Goal: Navigation & Orientation: Find specific page/section

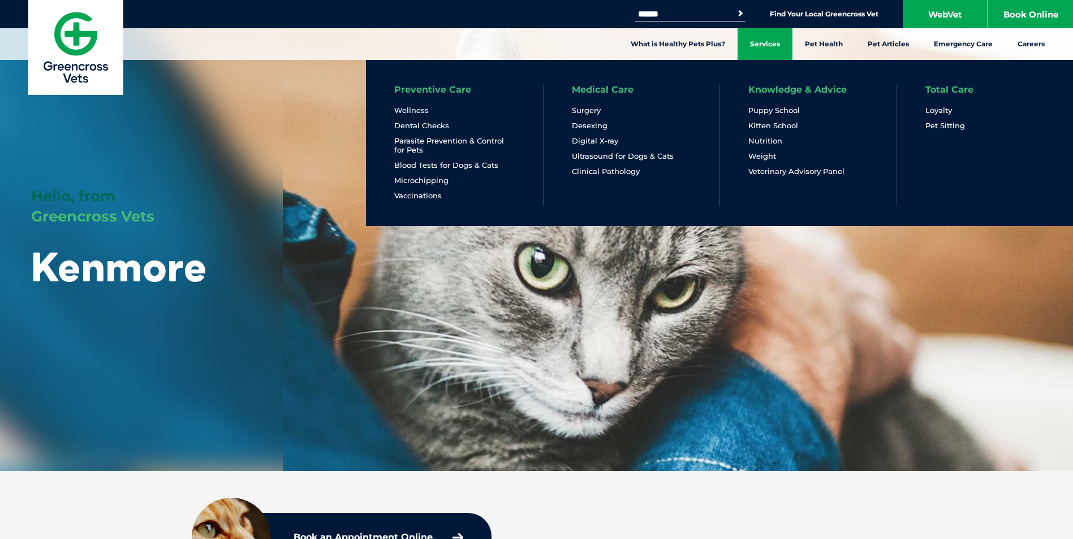
click at [770, 50] on link "Services" at bounding box center [764, 44] width 55 height 32
click at [766, 49] on link "Services" at bounding box center [764, 44] width 55 height 32
click at [763, 44] on link "Services" at bounding box center [764, 44] width 55 height 32
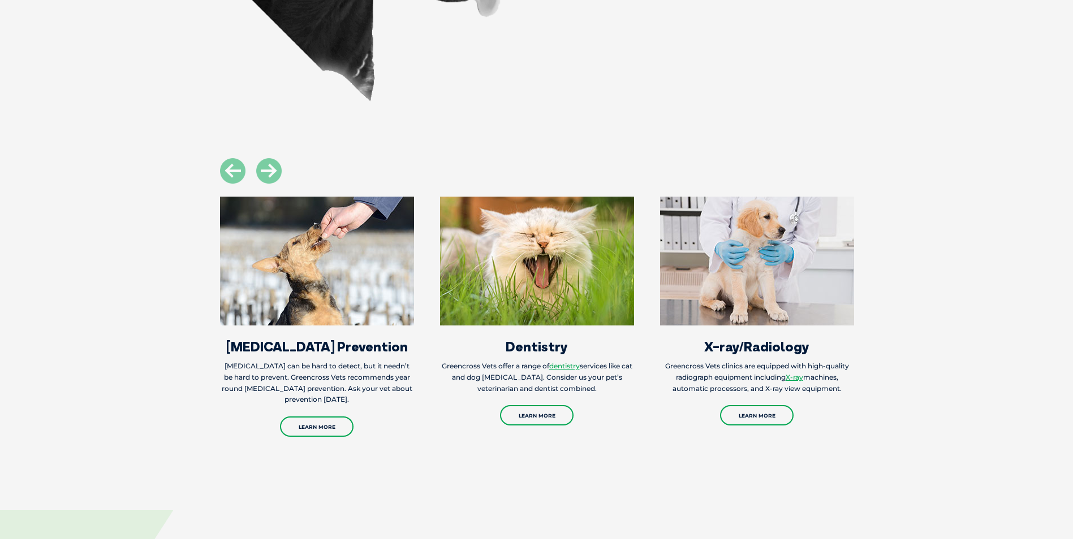
scroll to position [1230, 0]
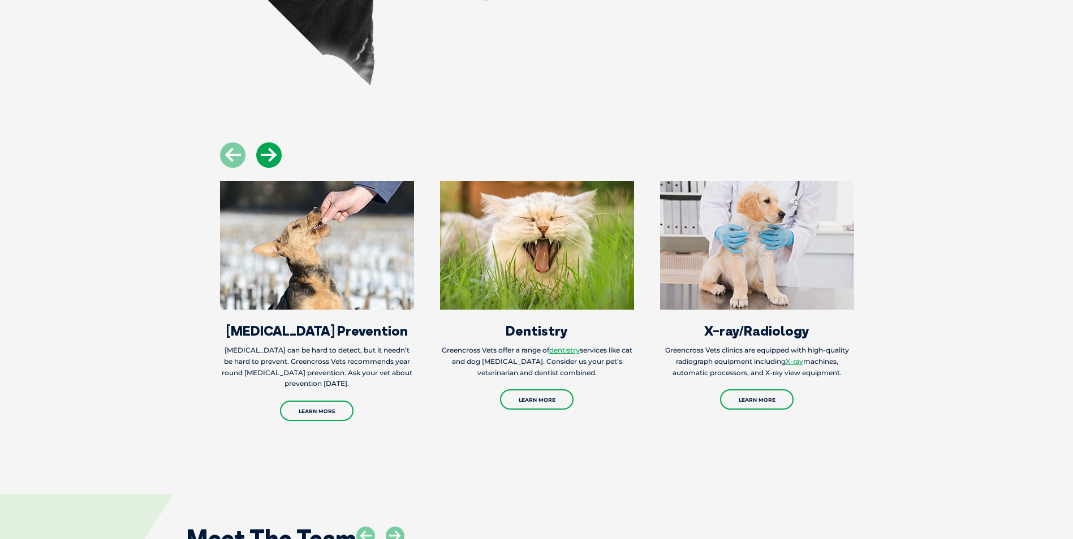
click at [262, 142] on icon at bounding box center [268, 154] width 25 height 25
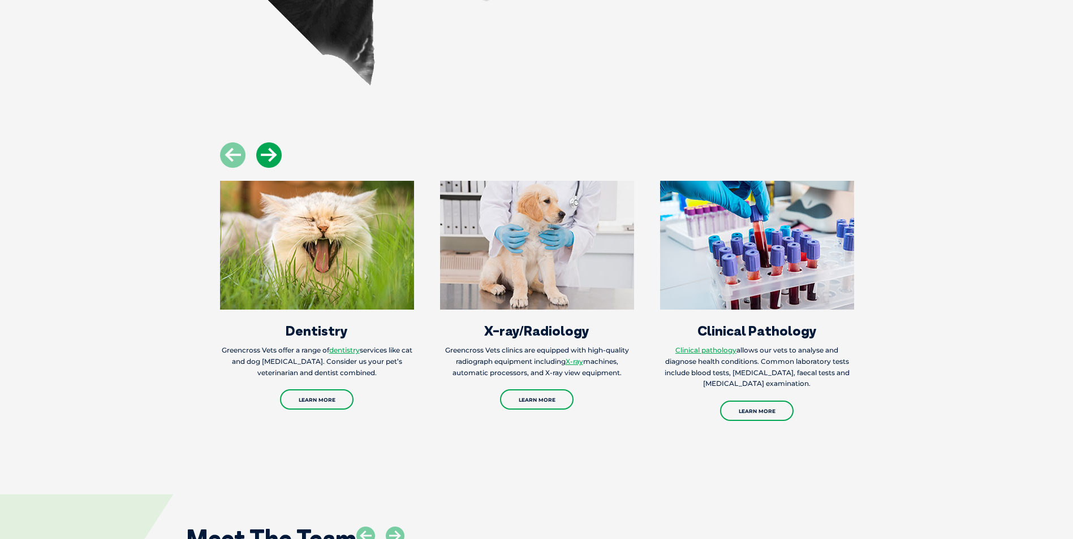
click at [265, 142] on icon at bounding box center [268, 154] width 25 height 25
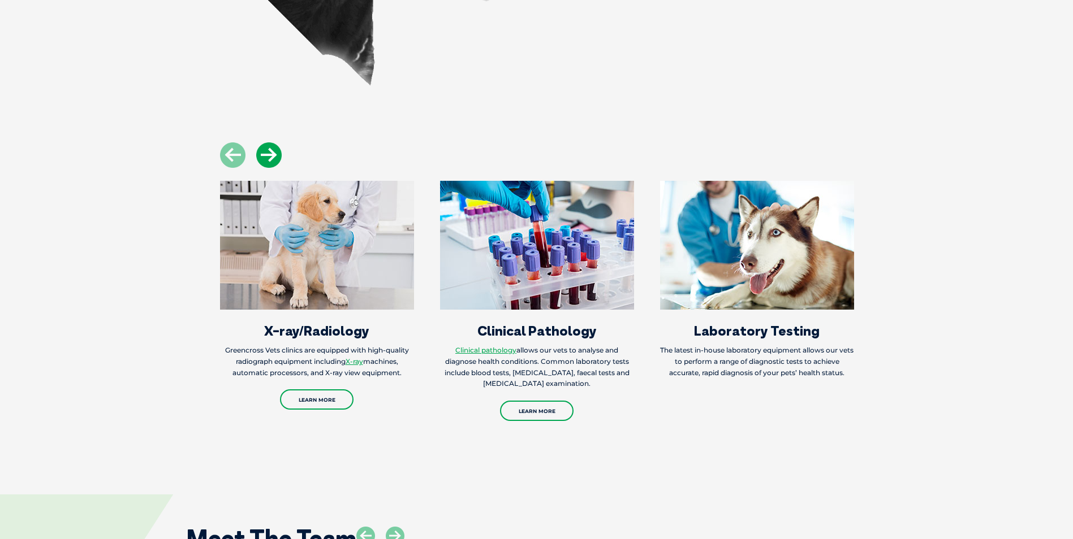
click at [265, 142] on icon at bounding box center [268, 154] width 25 height 25
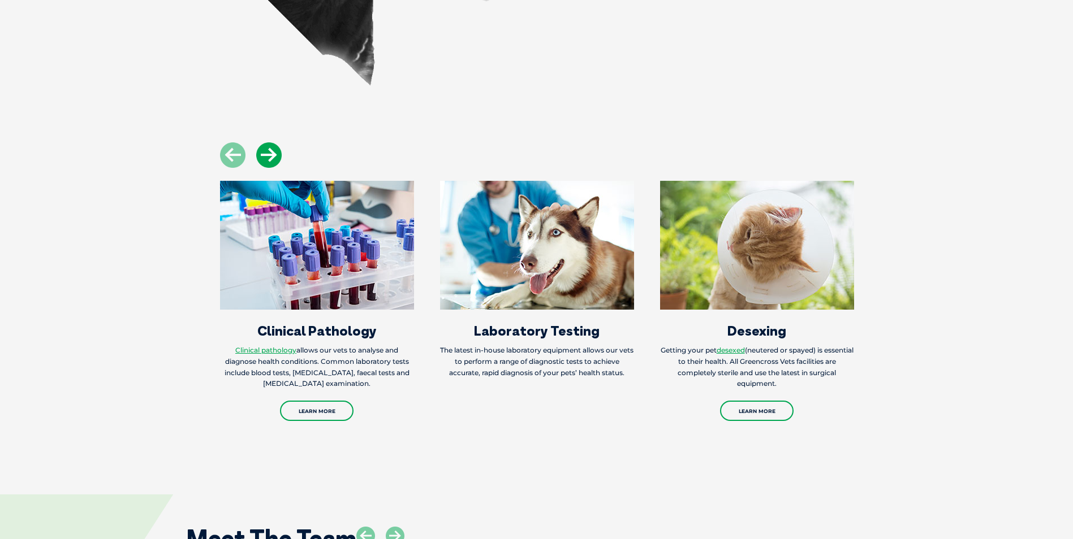
click at [266, 142] on icon at bounding box center [268, 154] width 25 height 25
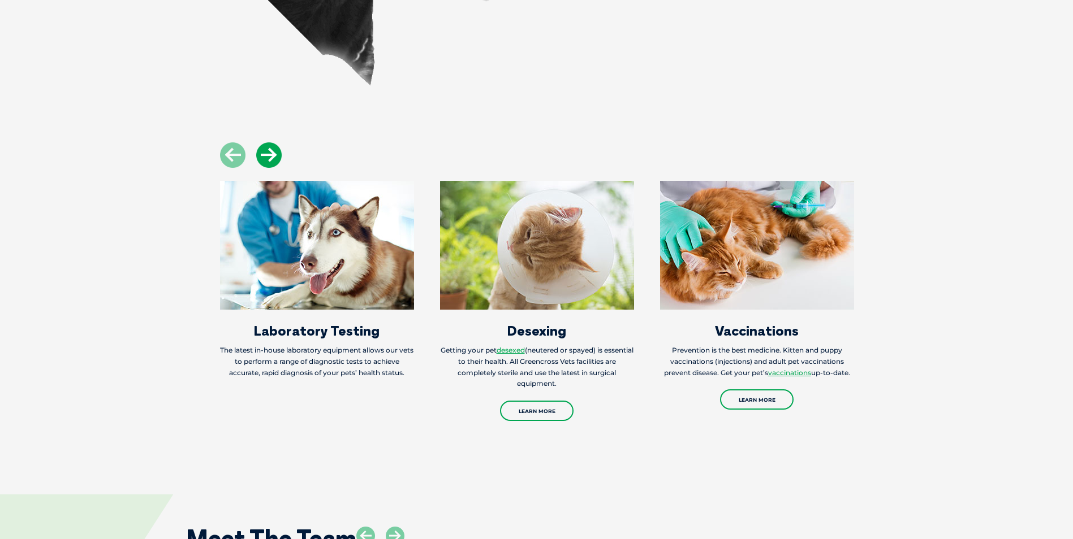
click at [266, 142] on icon at bounding box center [268, 154] width 25 height 25
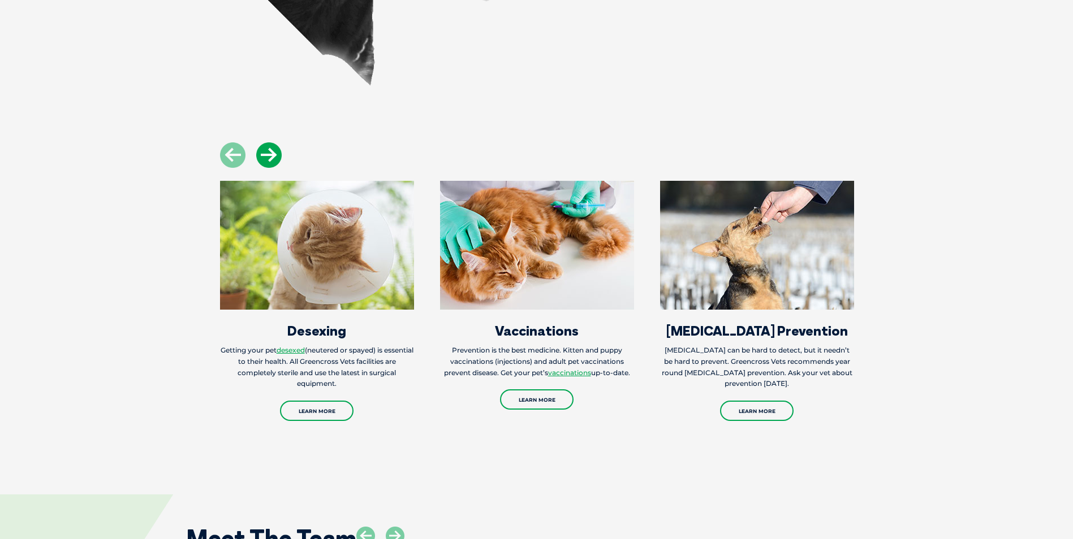
click at [275, 142] on icon at bounding box center [268, 154] width 25 height 25
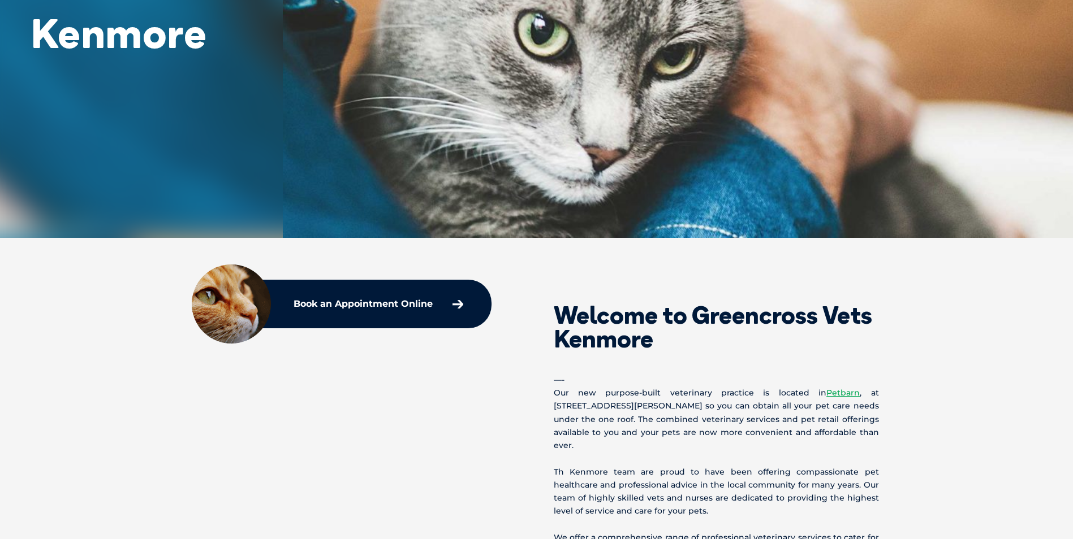
scroll to position [139, 0]
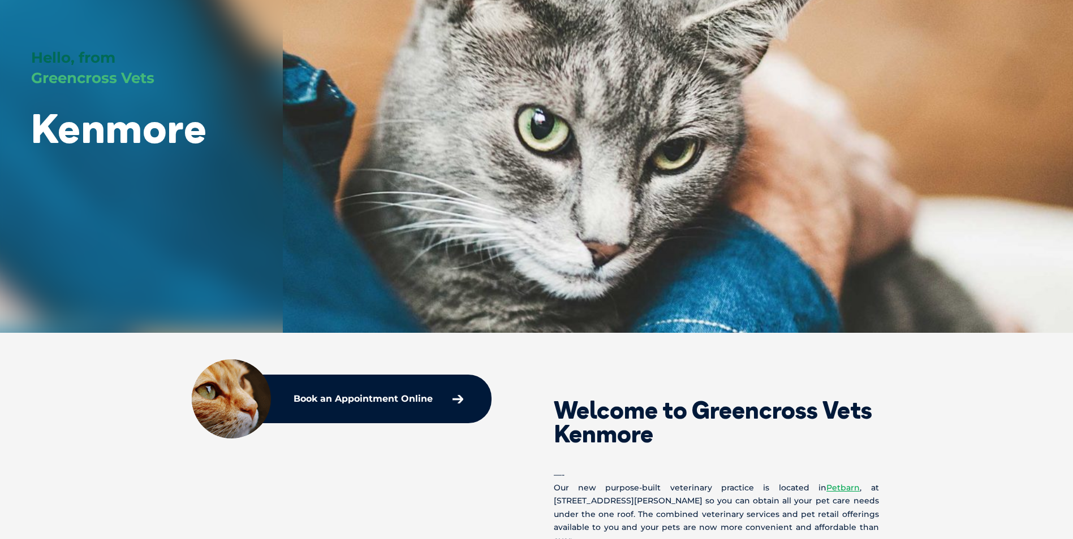
drag, startPoint x: 999, startPoint y: 443, endPoint x: 994, endPoint y: 439, distance: 6.4
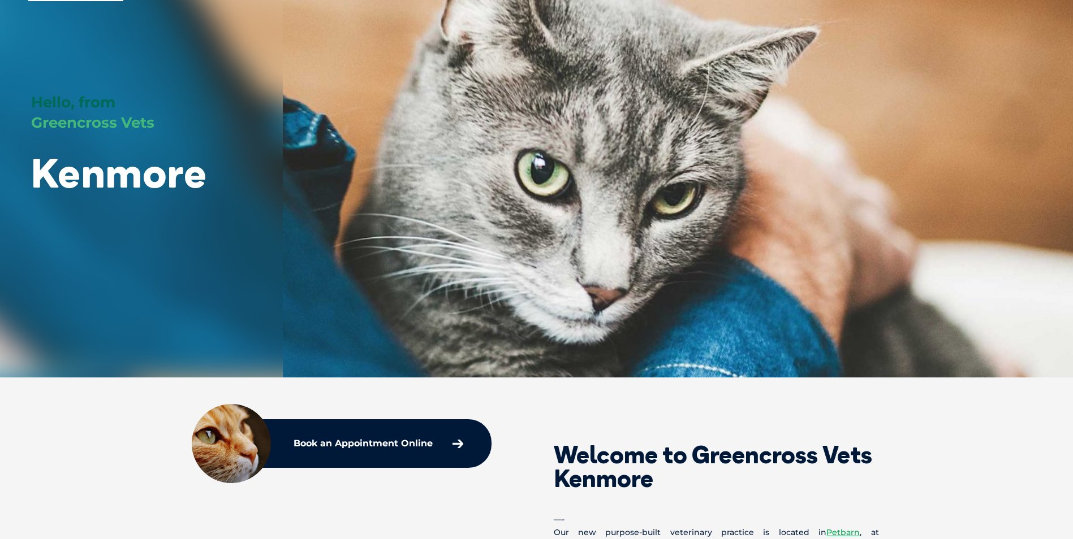
scroll to position [0, 0]
